Goal: Complete application form: Complete application form

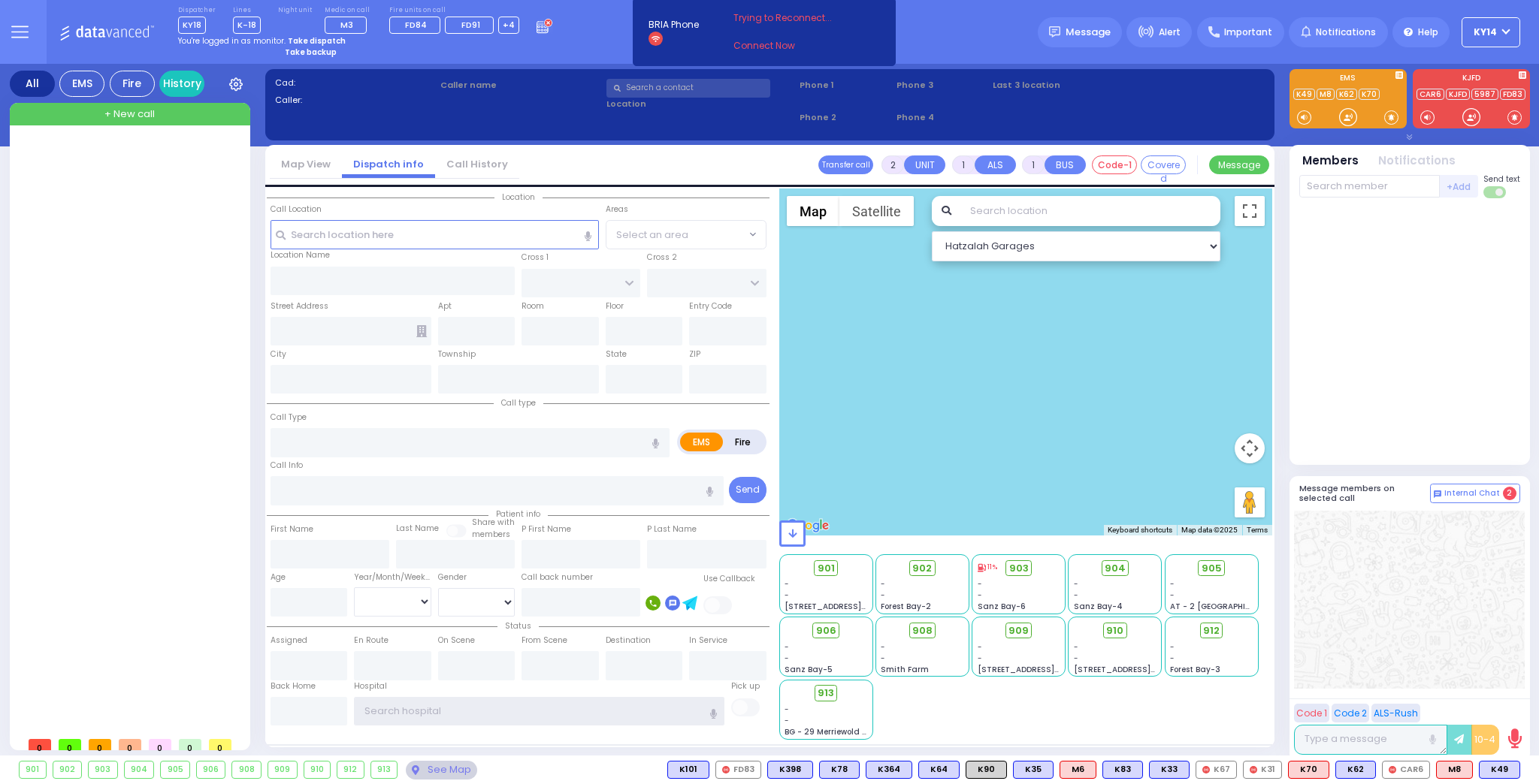
type input "ky14"
click at [765, 45] on link "Connect Now" at bounding box center [792, 46] width 119 height 14
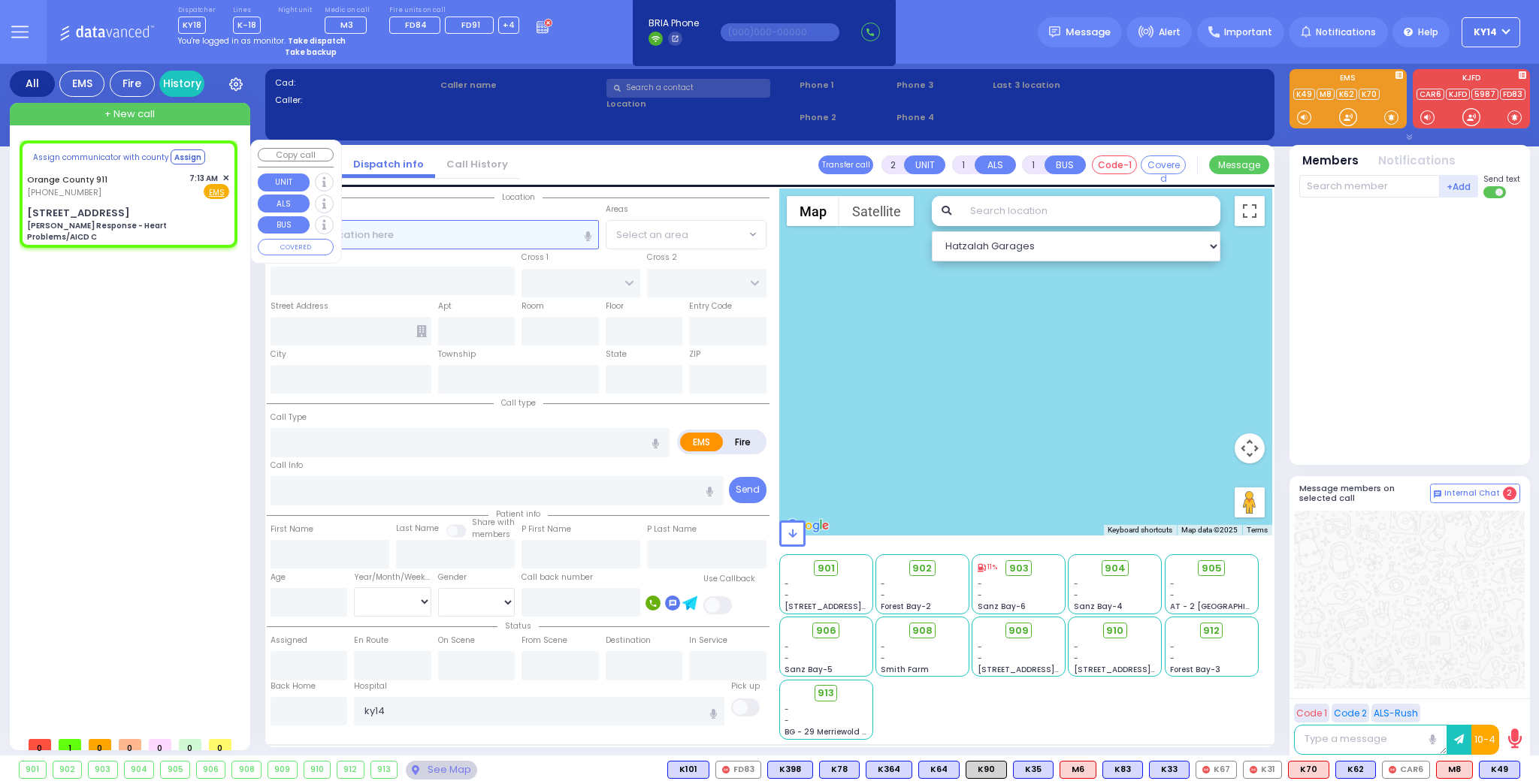
type input "6"
select select
type input "[PERSON_NAME] Response - Heart Problems/AICD C"
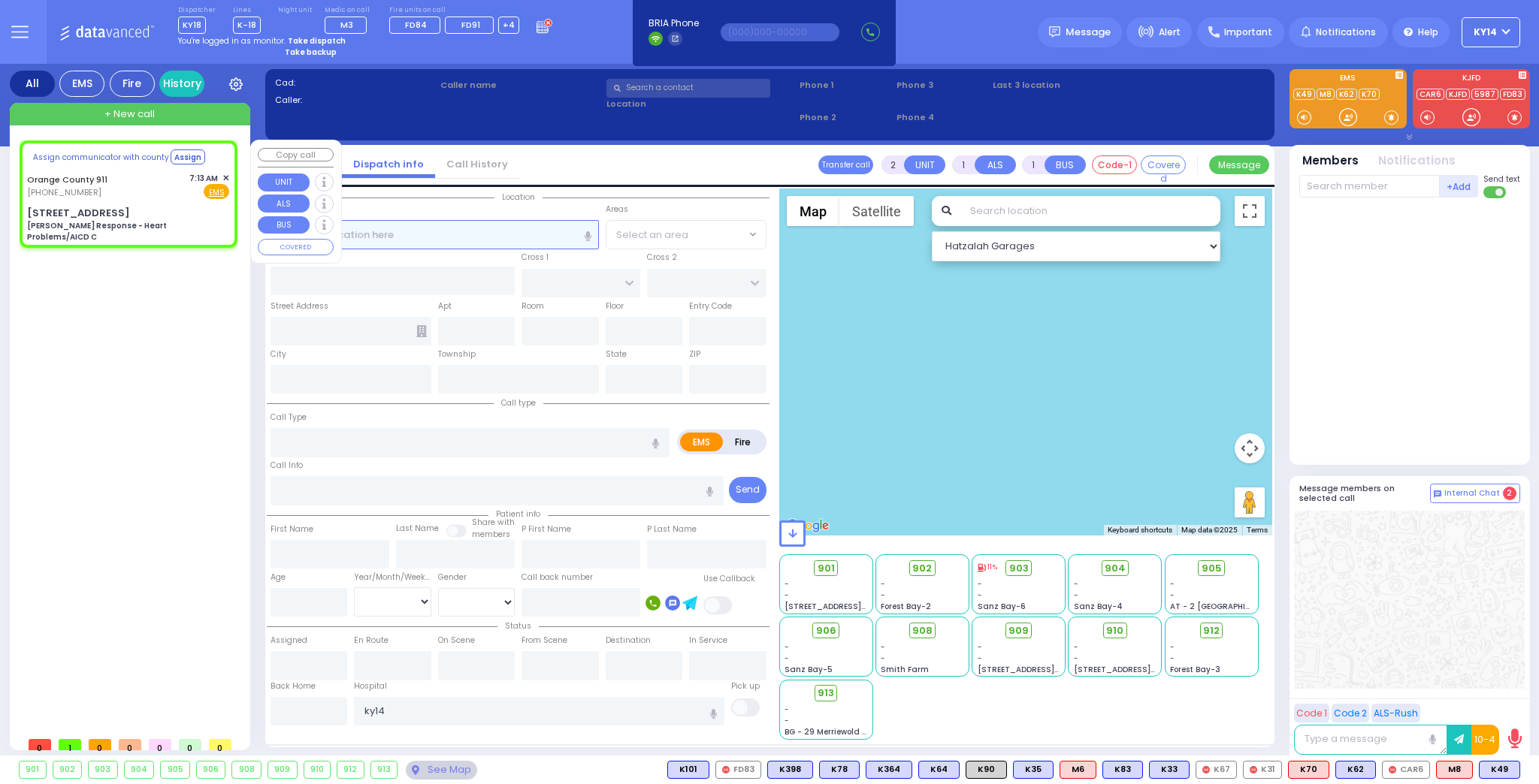
radio input "true"
type input "Nature: : Charlie Response - Heart Problems/AICD C Address: : [STREET_ADDRESS]:…"
select select
select select "Hatzalah Garages"
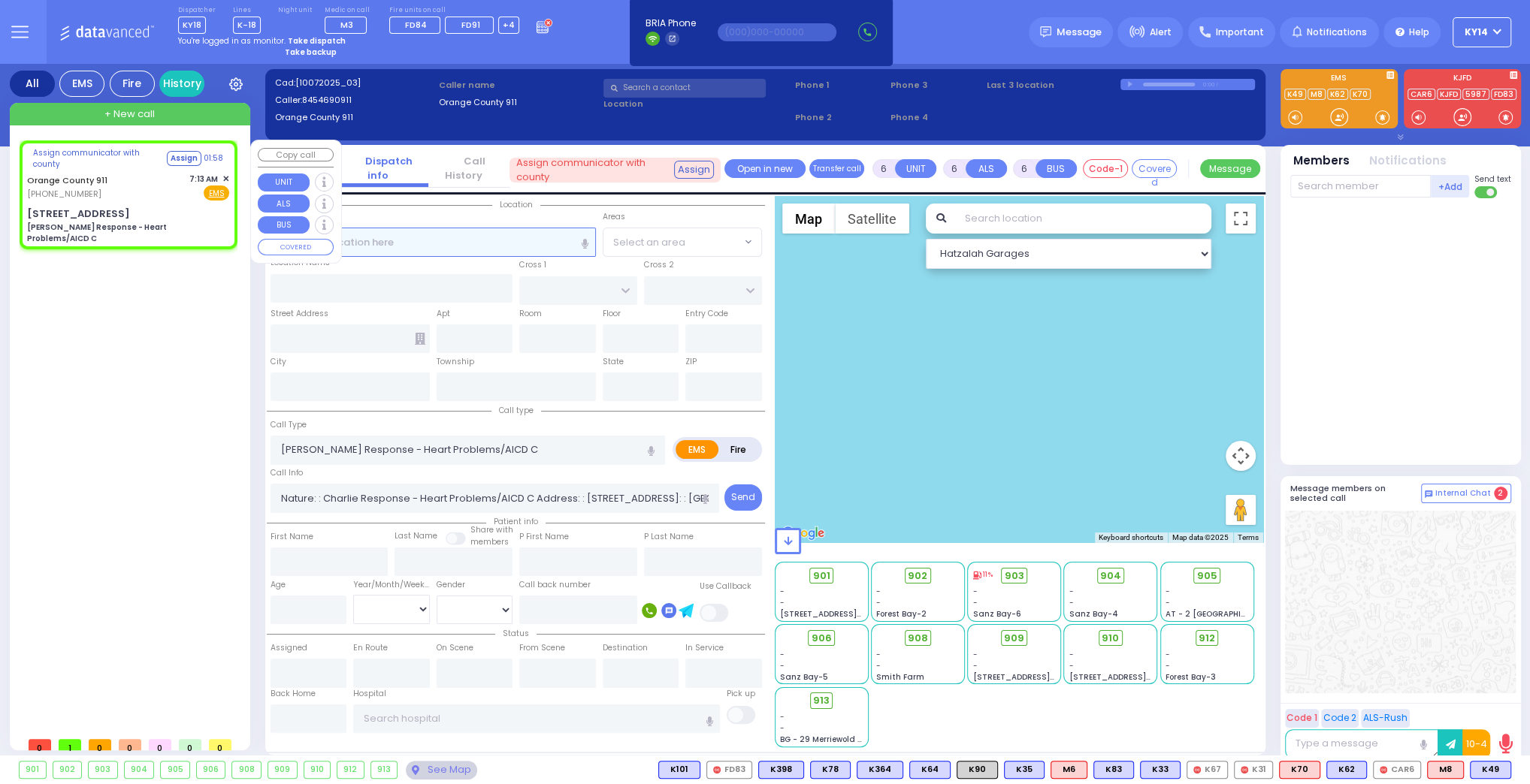
type input "[STREET_ADDRESS]"
type input "Monroe"
type input "[US_STATE]"
type input "10917"
select select
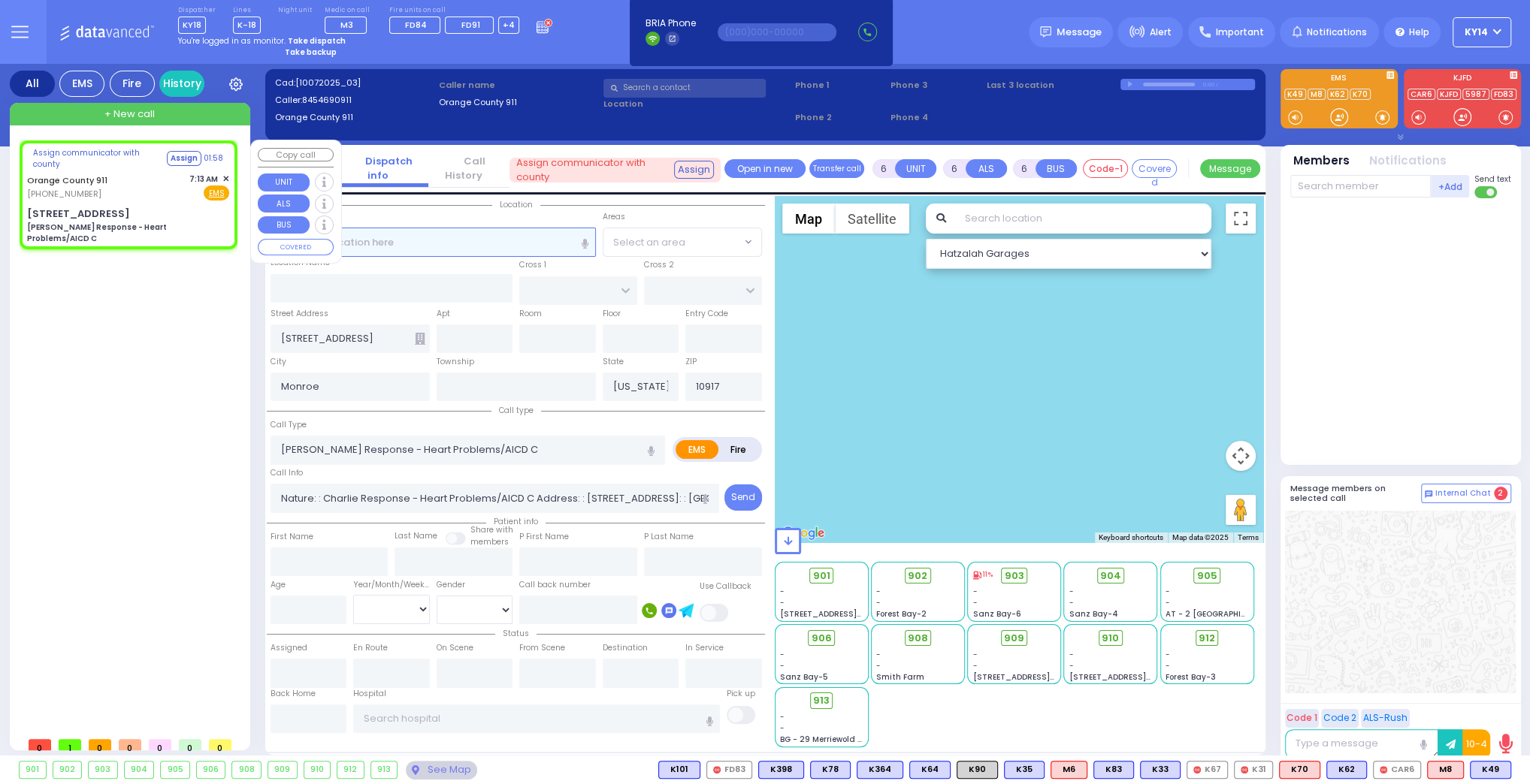
radio input "true"
select select
select select "Hatzalah Garages"
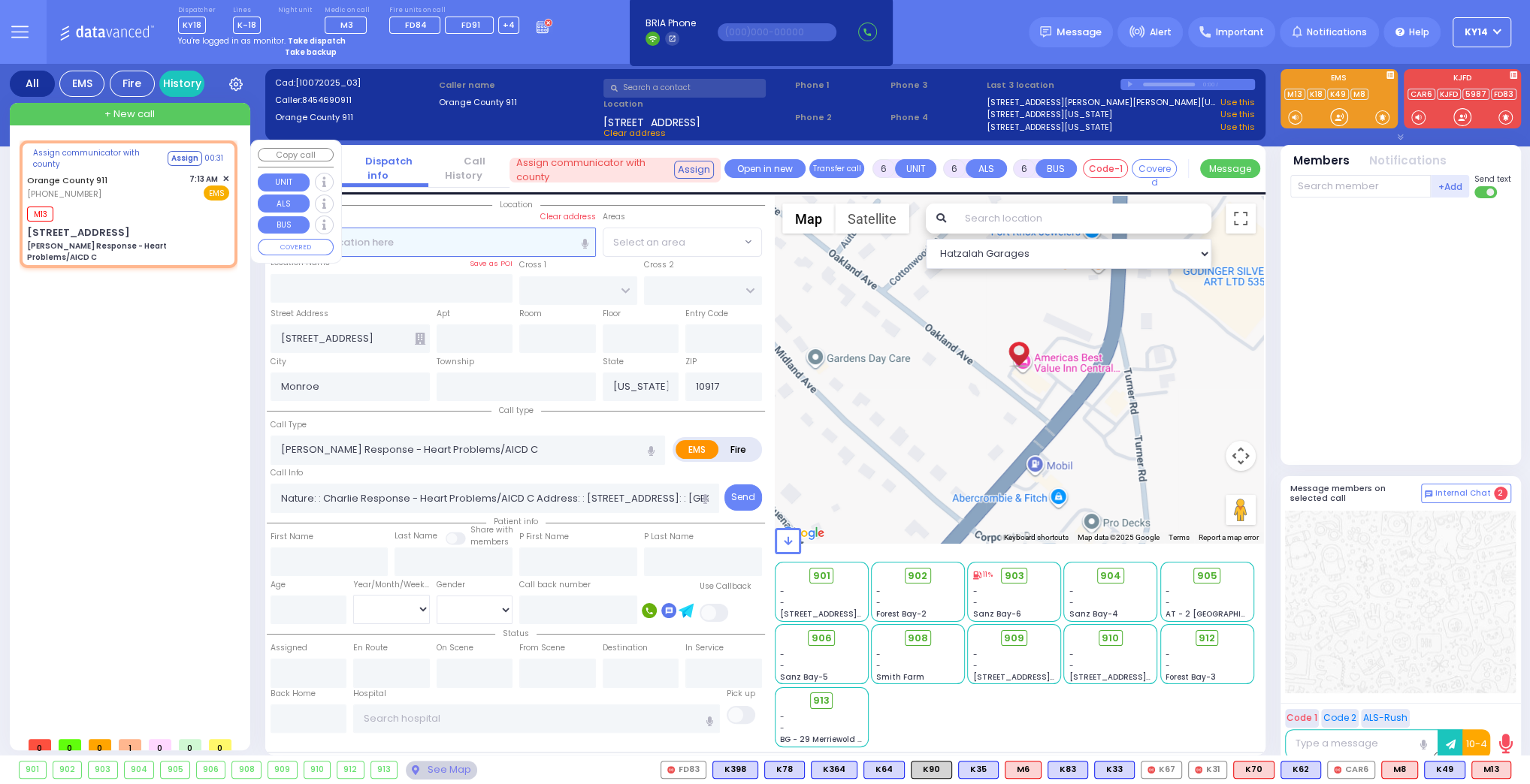
select select
radio input "true"
select select
type input "07:14"
select select "Hatzalah Garages"
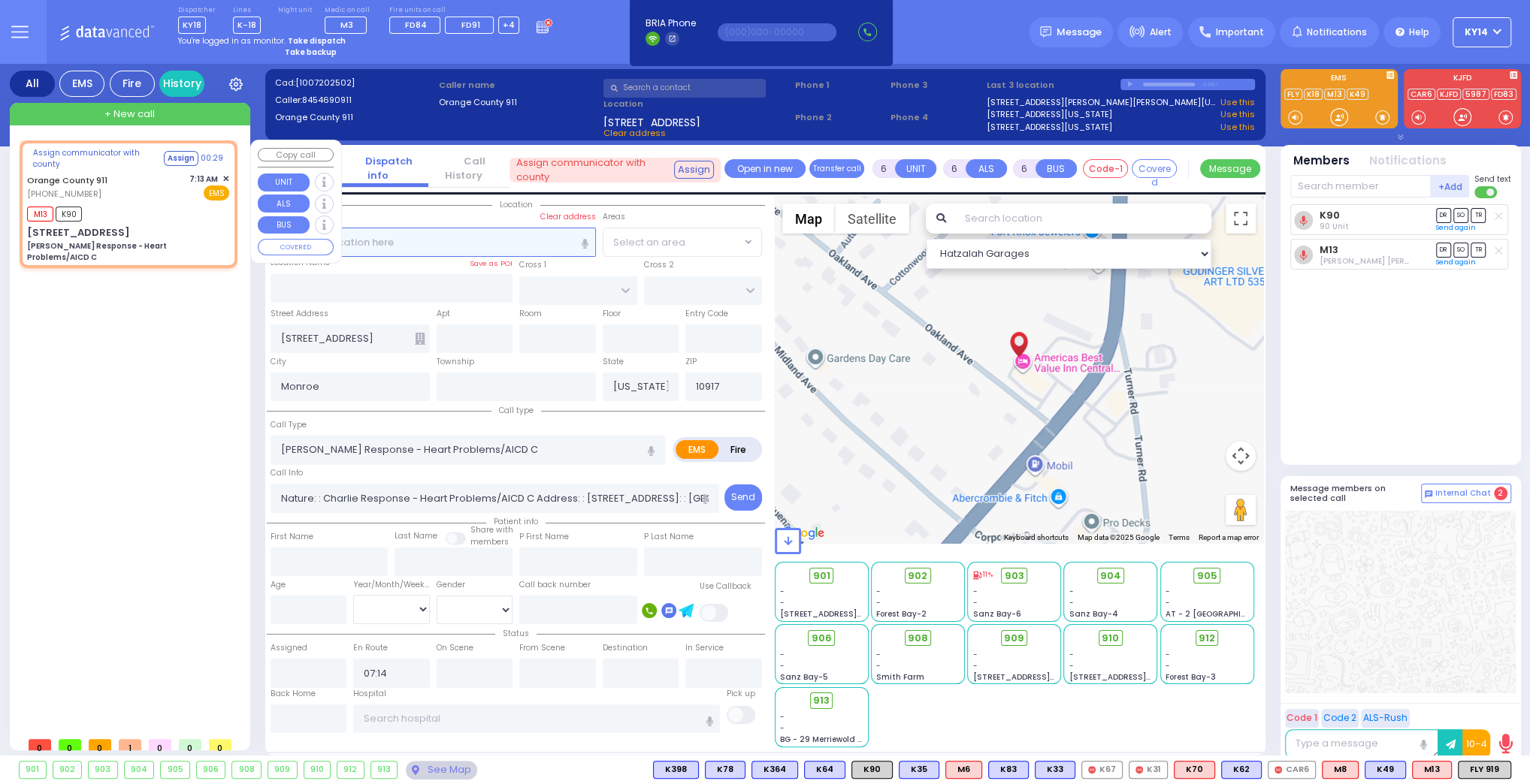
select select
radio input "true"
select select
select select "Hatzalah Garages"
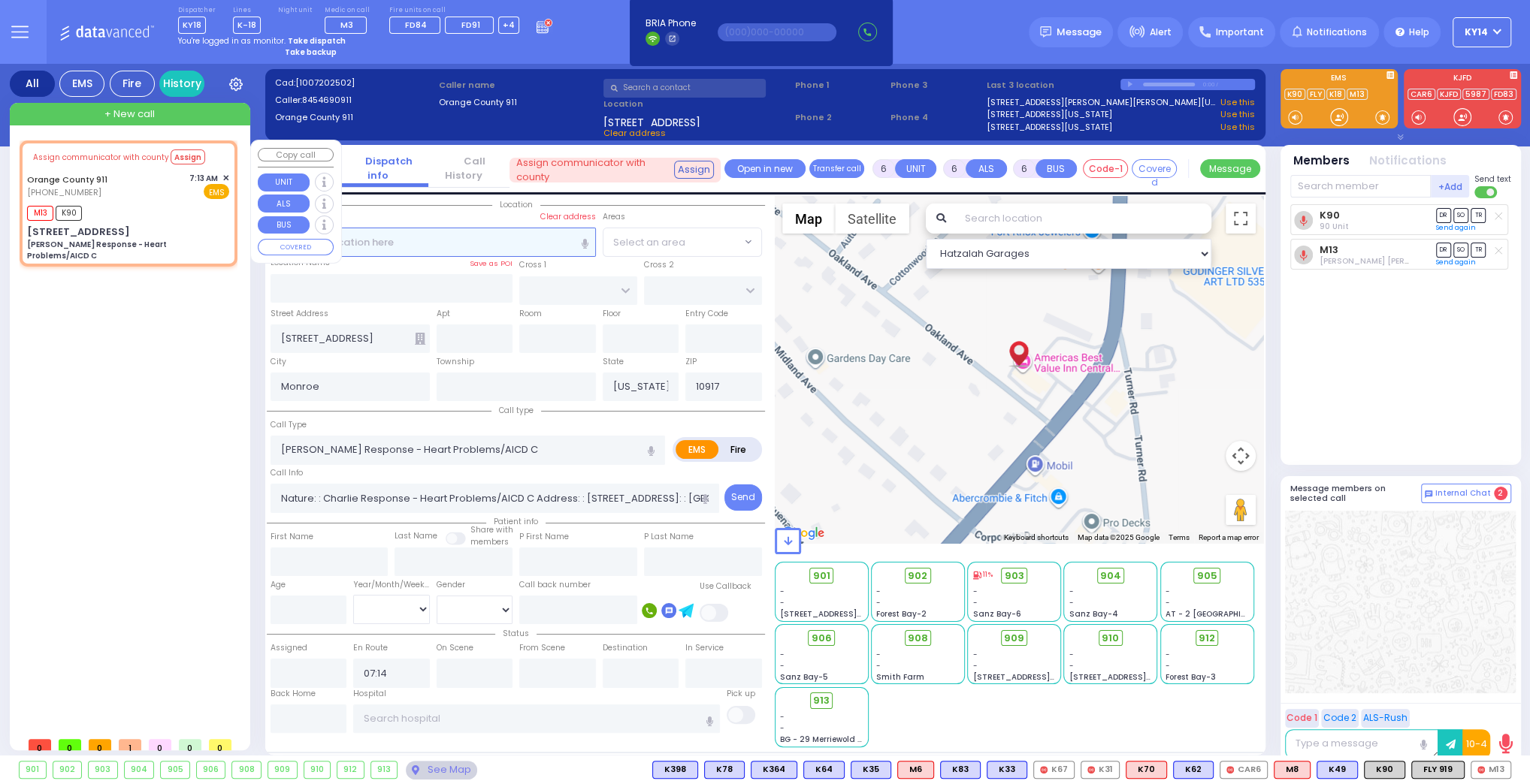
select select
radio input "true"
type input "Unknown"
select select "Year"
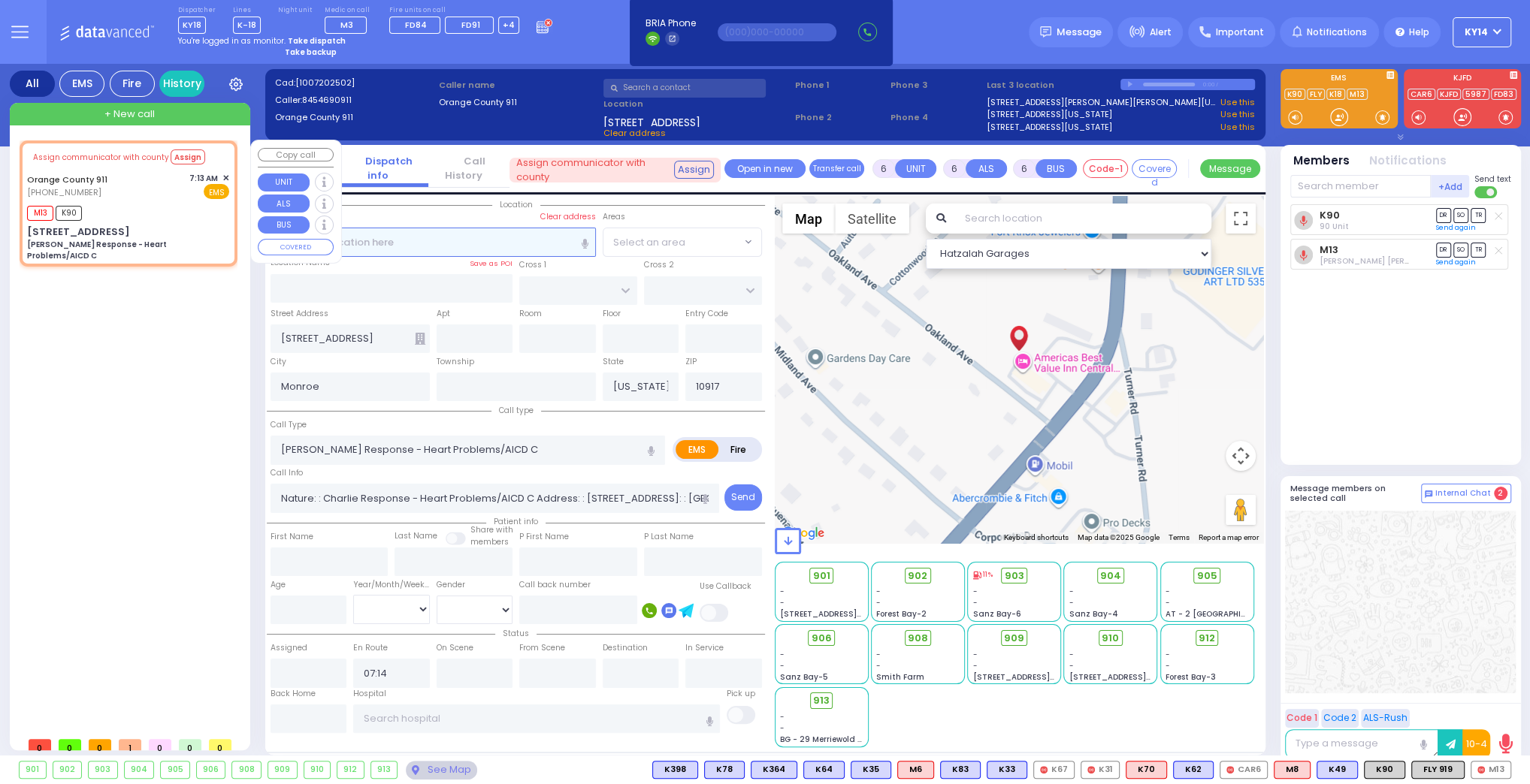
type input "07:14"
select select "Hatzalah Garages"
select select
radio input "true"
select select "Year"
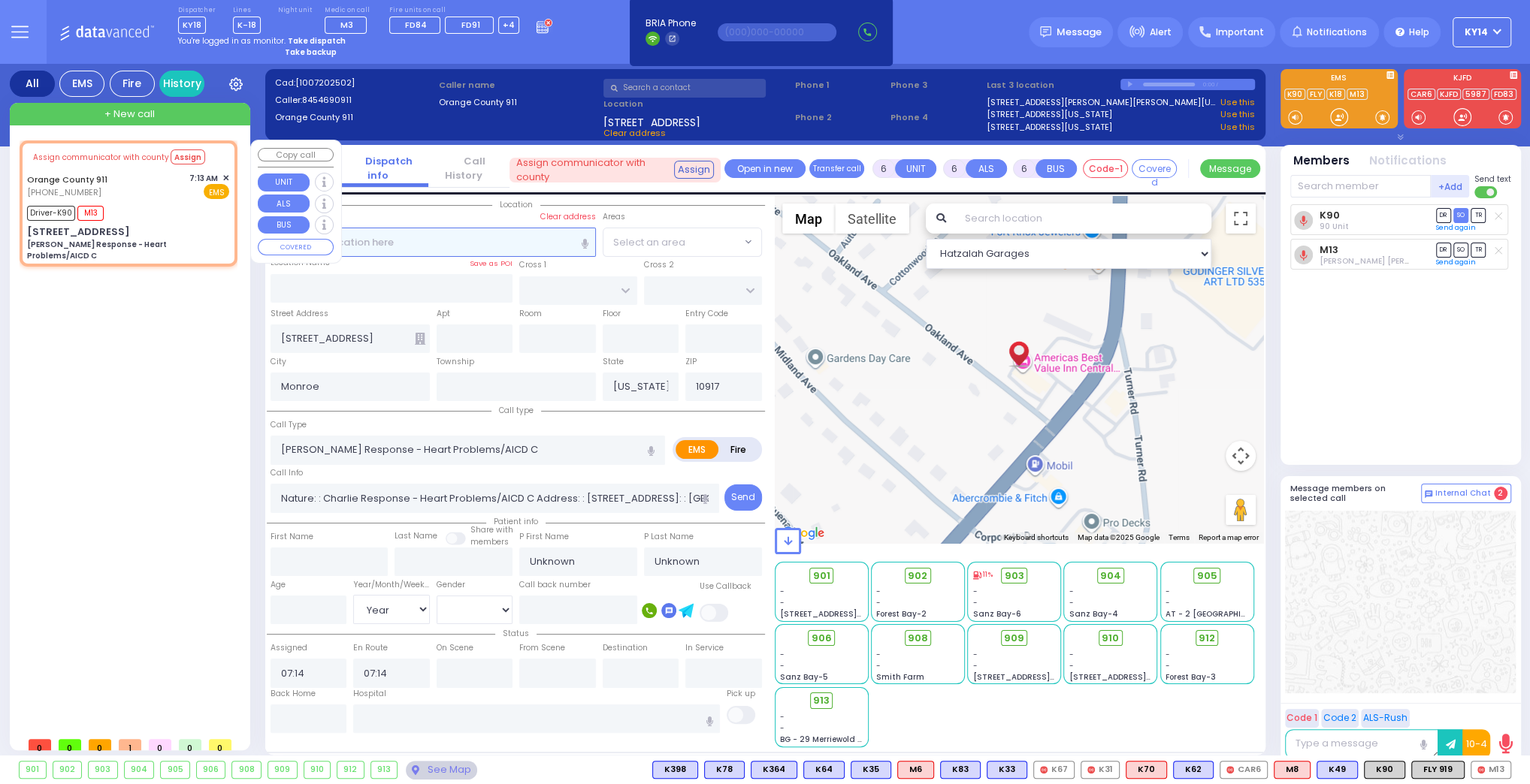
type input "07:33"
select select "Hatzalah Garages"
select select
radio input "true"
select select "Year"
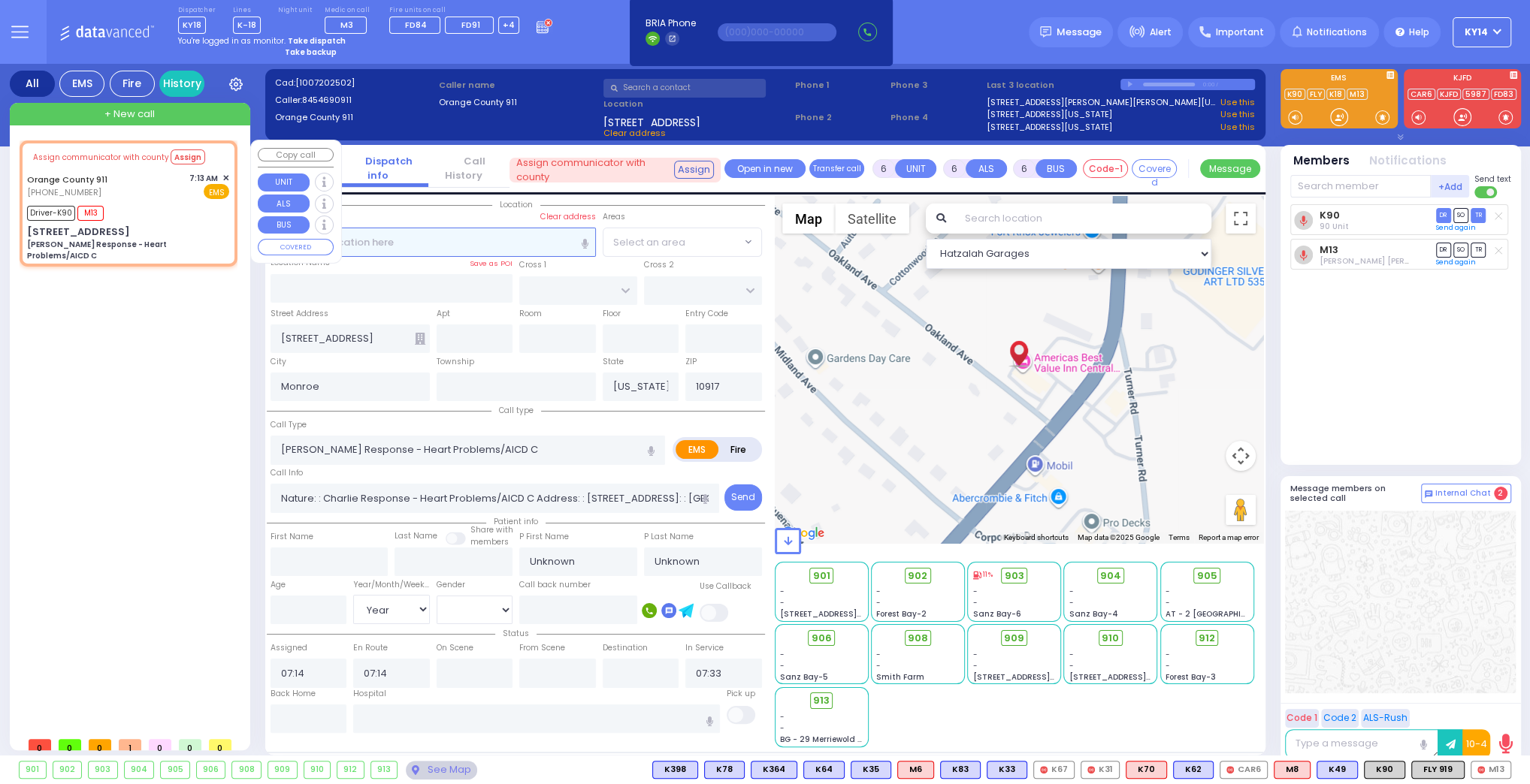
select select "Hatzalah Garages"
select select
radio input "true"
select select "Year"
select select "Hatzalah Garages"
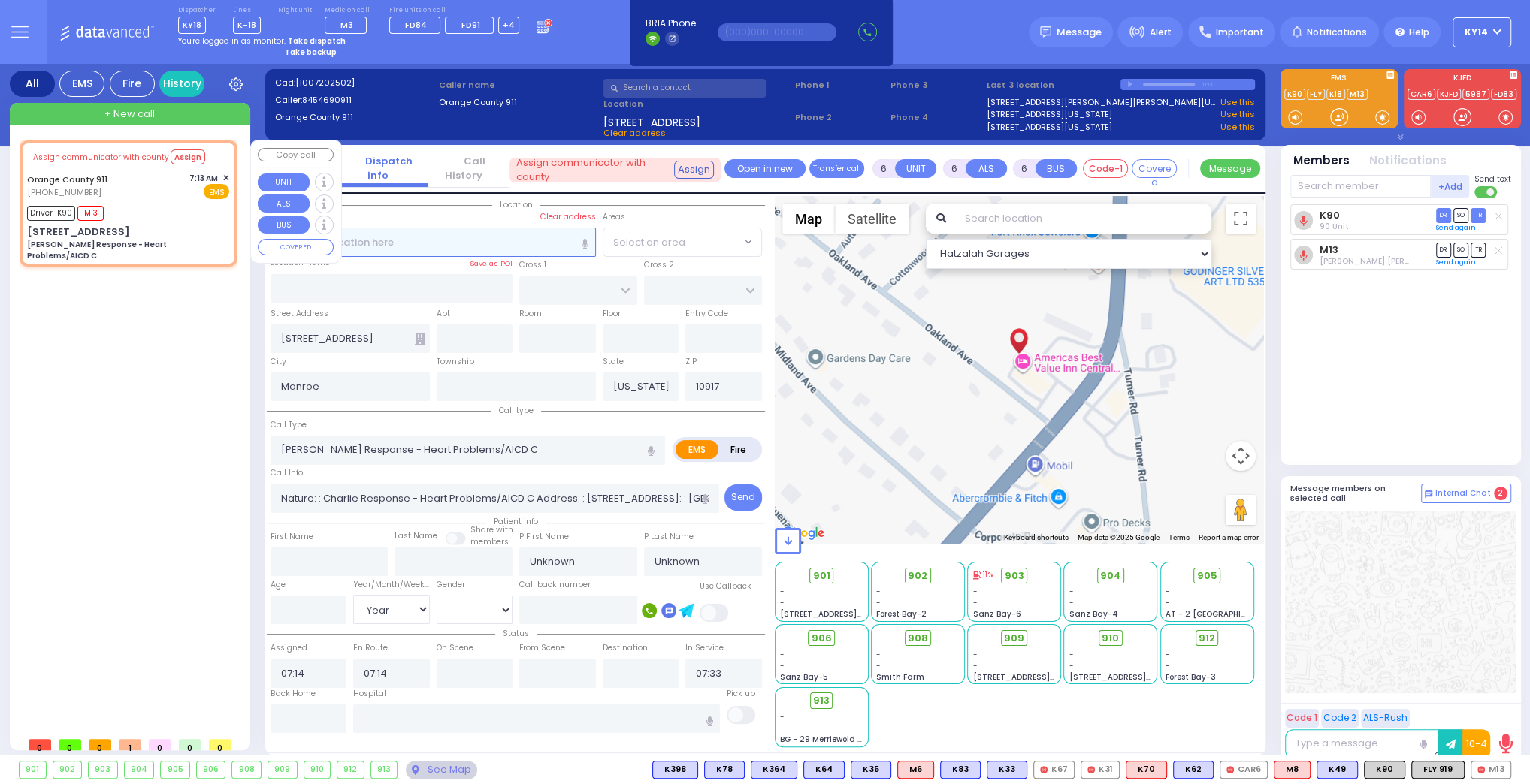
select select
radio input "true"
select select "Year"
select select "Hatzalah Garages"
select select
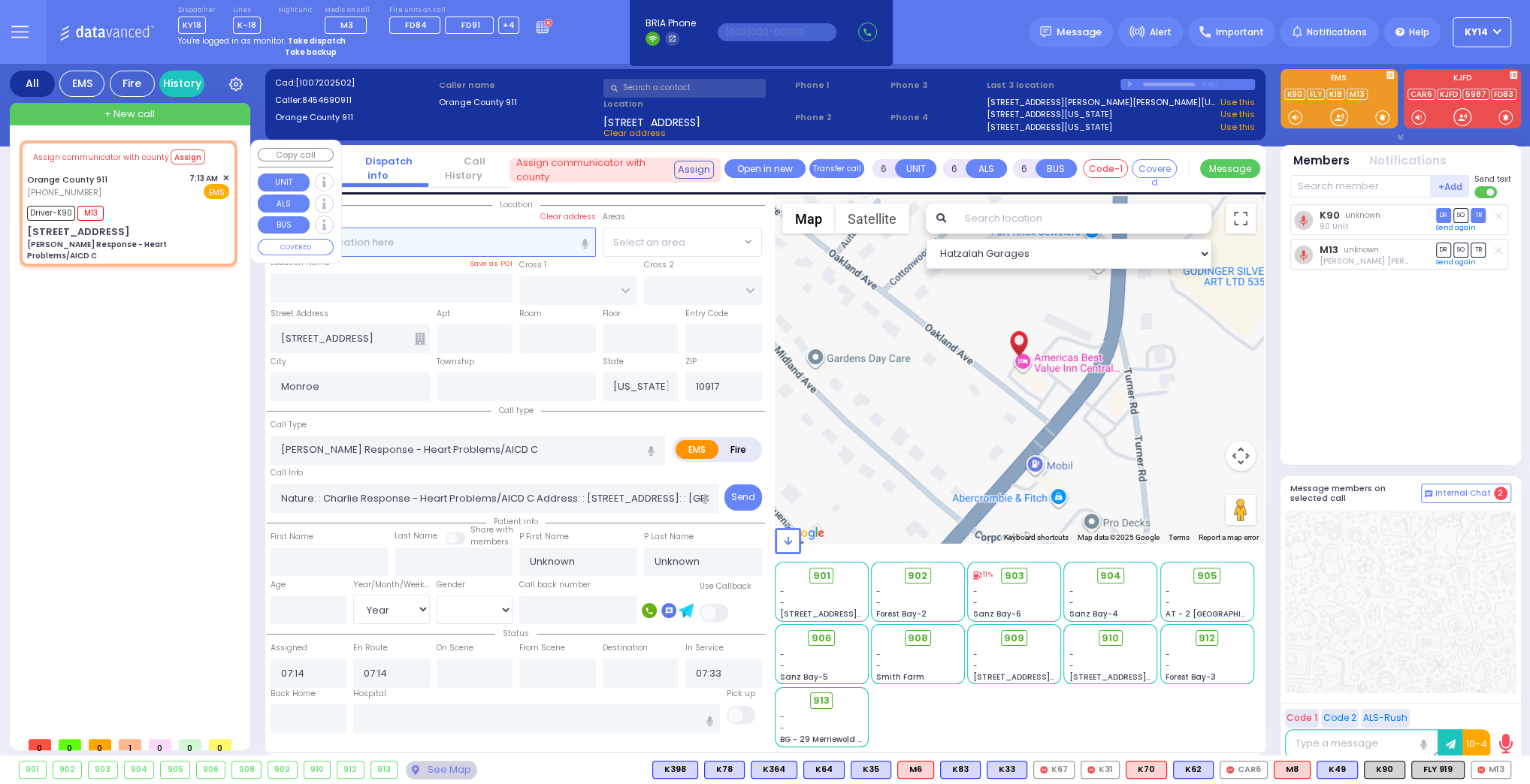
radio input "true"
select select "Year"
select select "Hatzalah Garages"
select select
radio input "true"
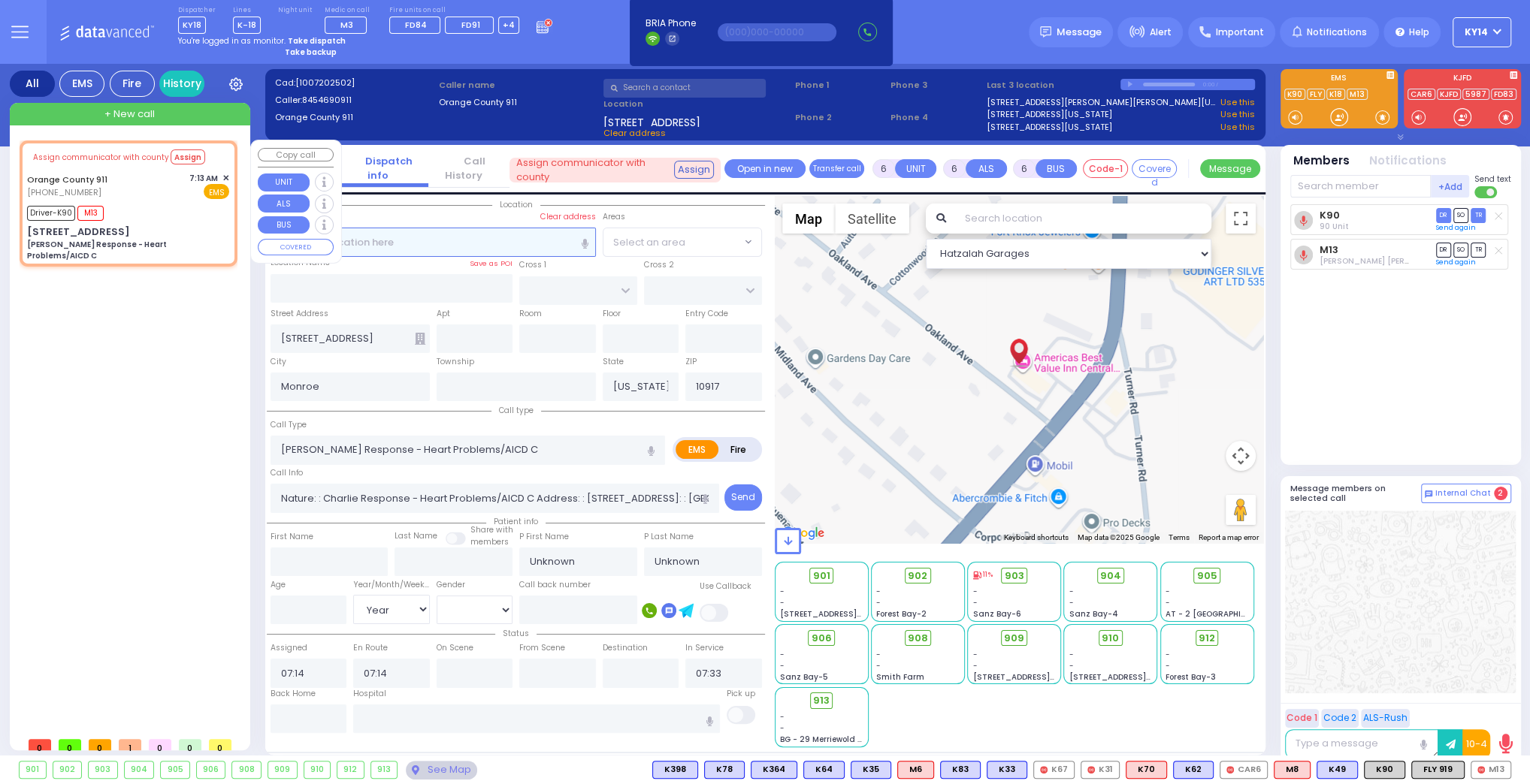
select select "Year"
select select "Hatzalah Garages"
select select
radio input "true"
select select "Year"
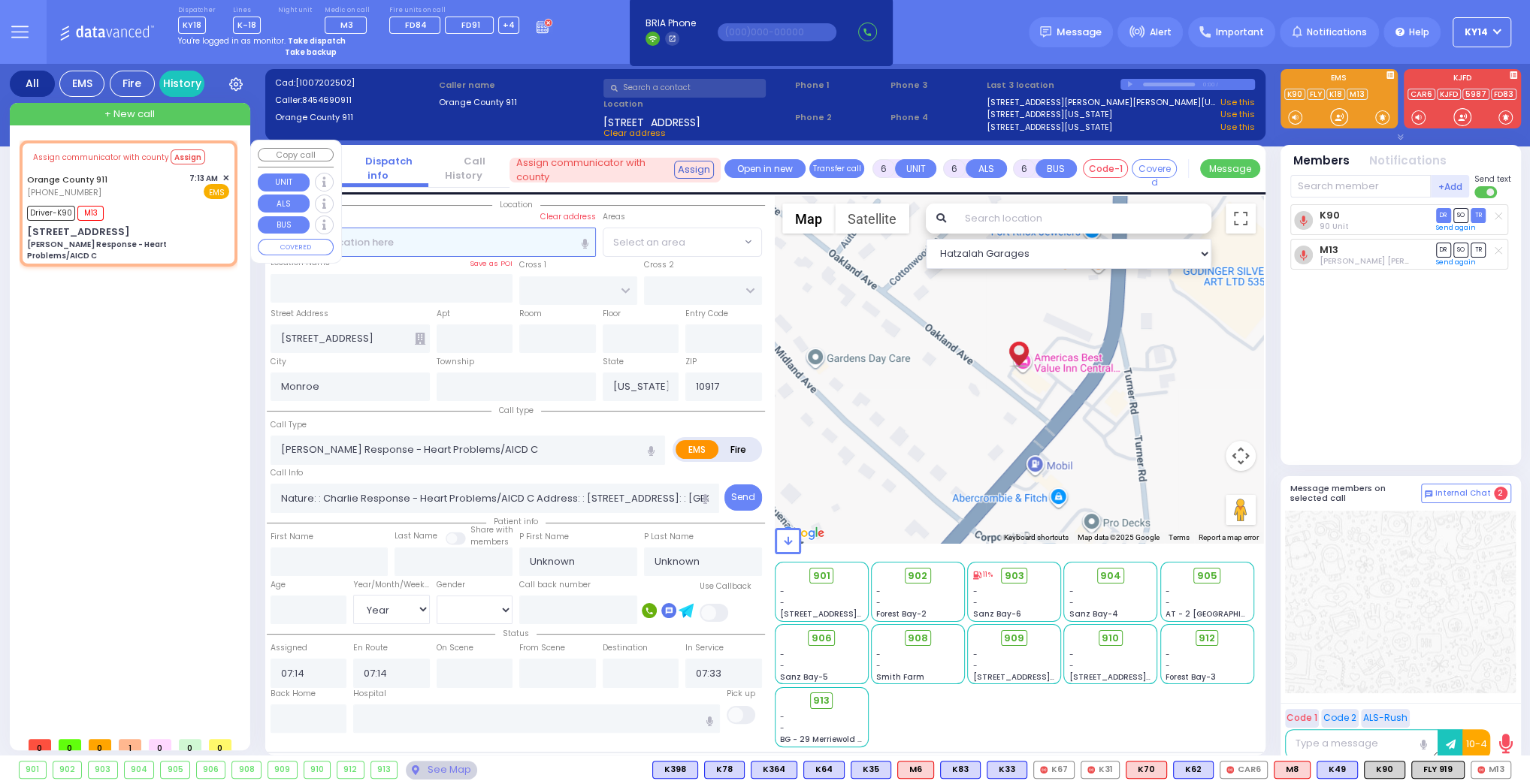
select select "Hatzalah Garages"
select select
radio input "true"
select select "Year"
select select "Hatzalah Garages"
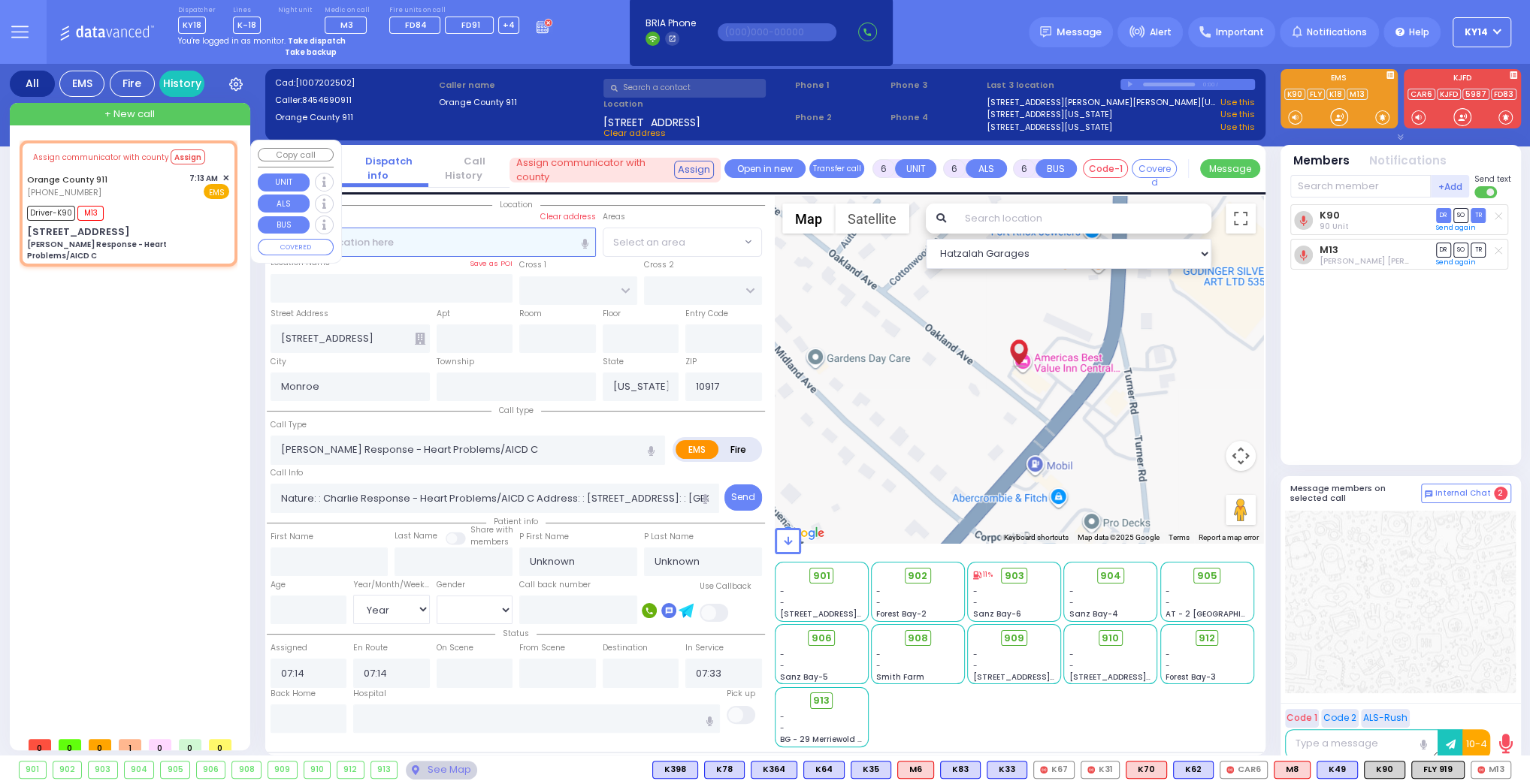
select select
radio input "true"
select select "Year"
select select "Hatzalah Garages"
select select
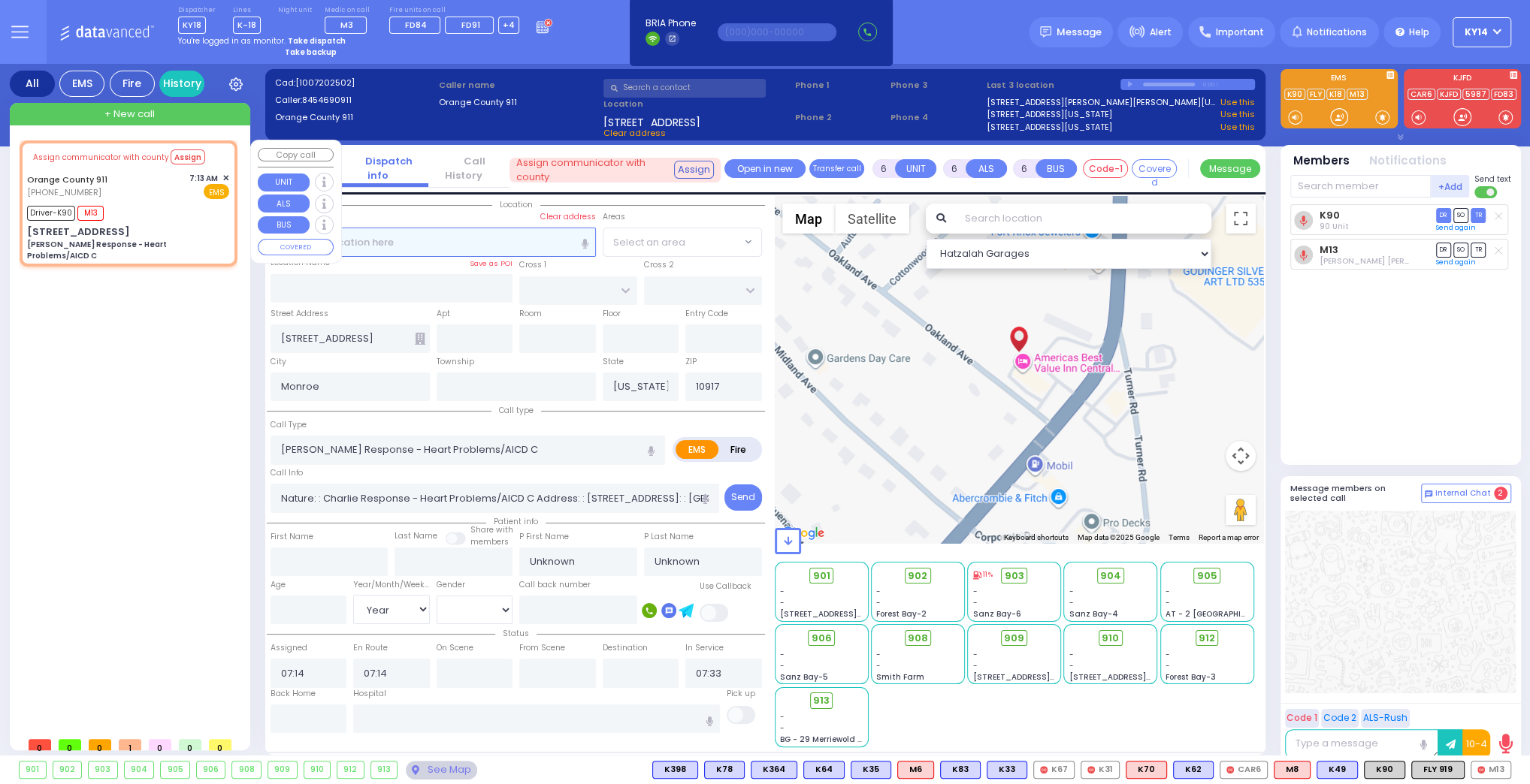
radio input "true"
select select "Year"
select select "Hatzalah Garages"
select select
radio input "true"
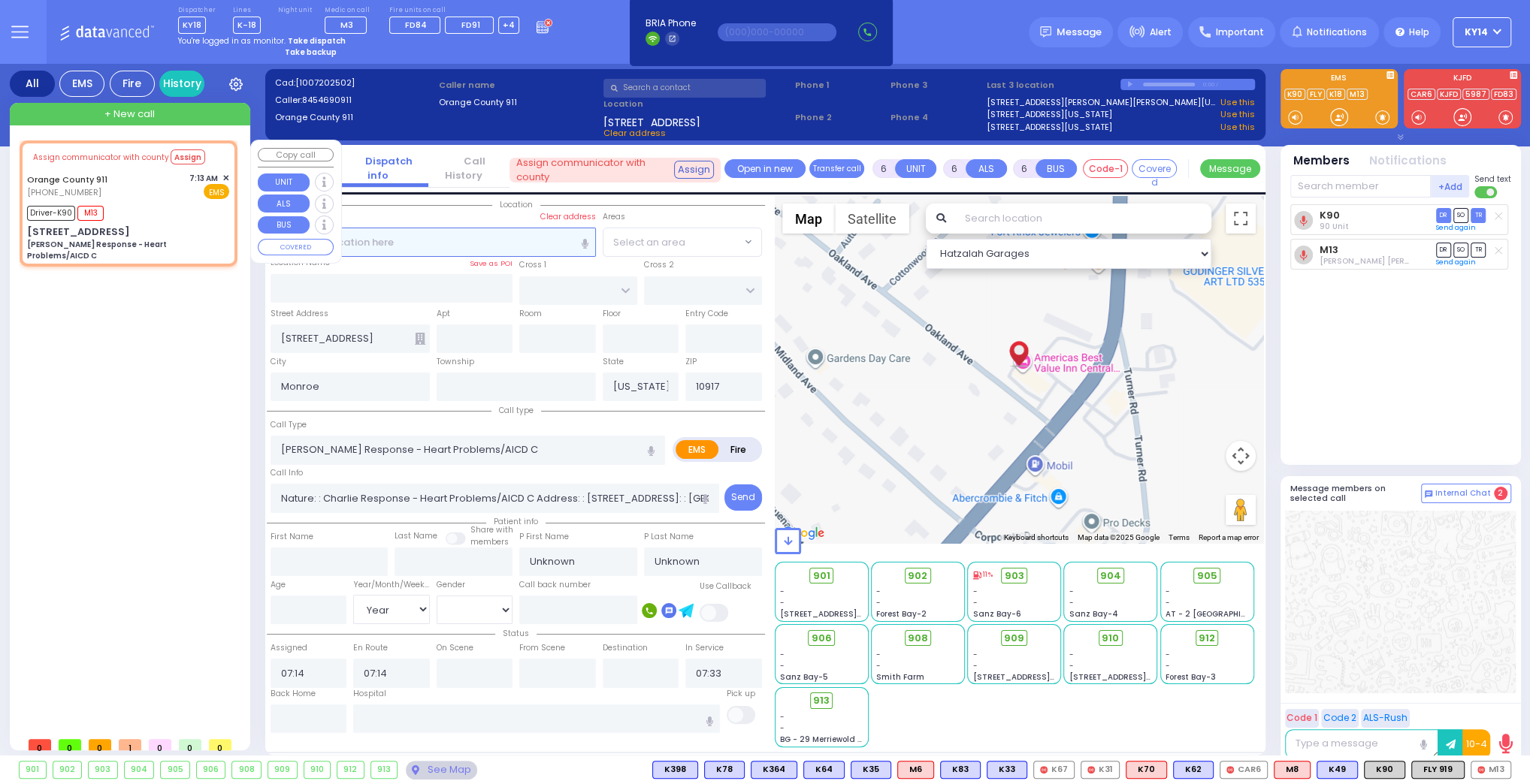
select select "Year"
select select "Hatzalah Garages"
